Goal: Transaction & Acquisition: Book appointment/travel/reservation

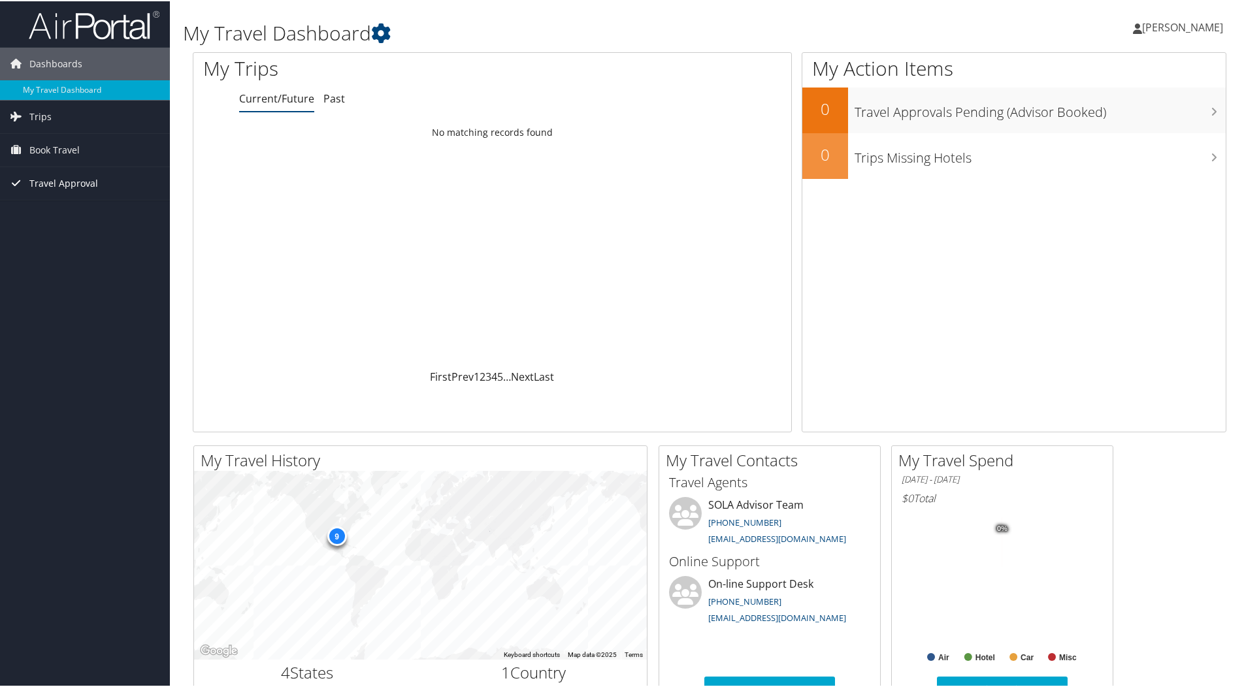
click at [40, 187] on span "Travel Approval" at bounding box center [63, 182] width 69 height 33
click at [48, 149] on span "Book Travel" at bounding box center [54, 149] width 50 height 33
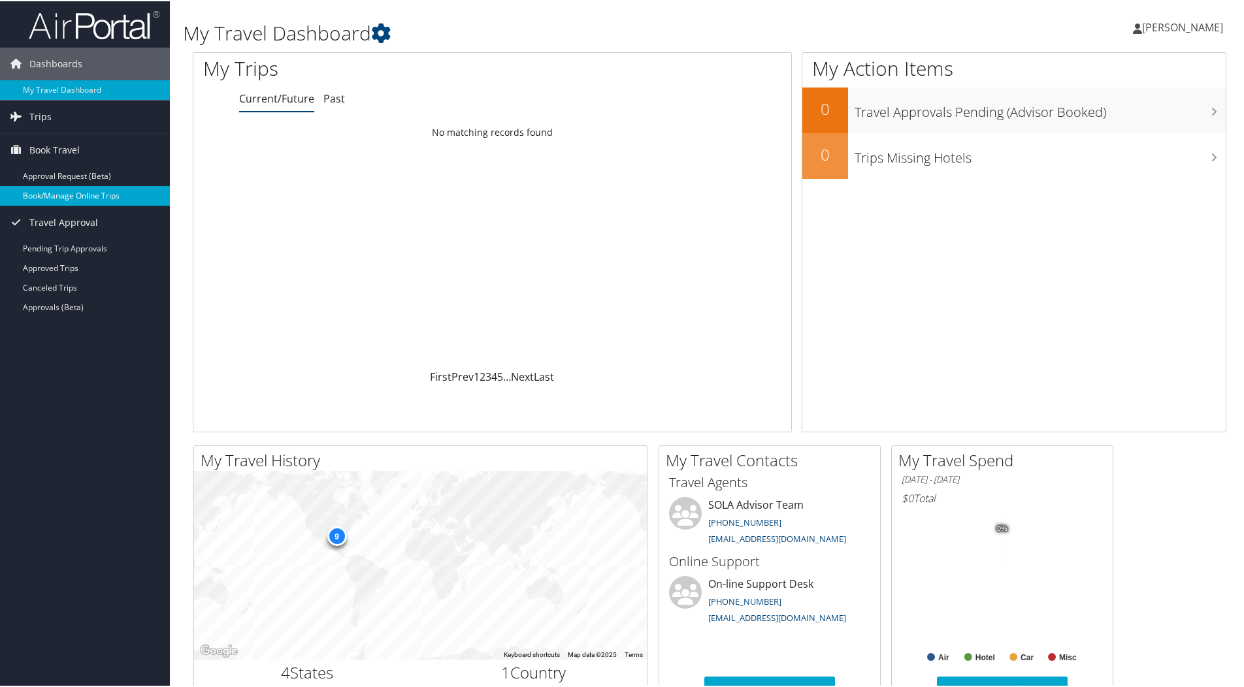
click at [38, 190] on link "Book/Manage Online Trips" at bounding box center [85, 195] width 170 height 20
